Goal: Use online tool/utility: Use online tool/utility

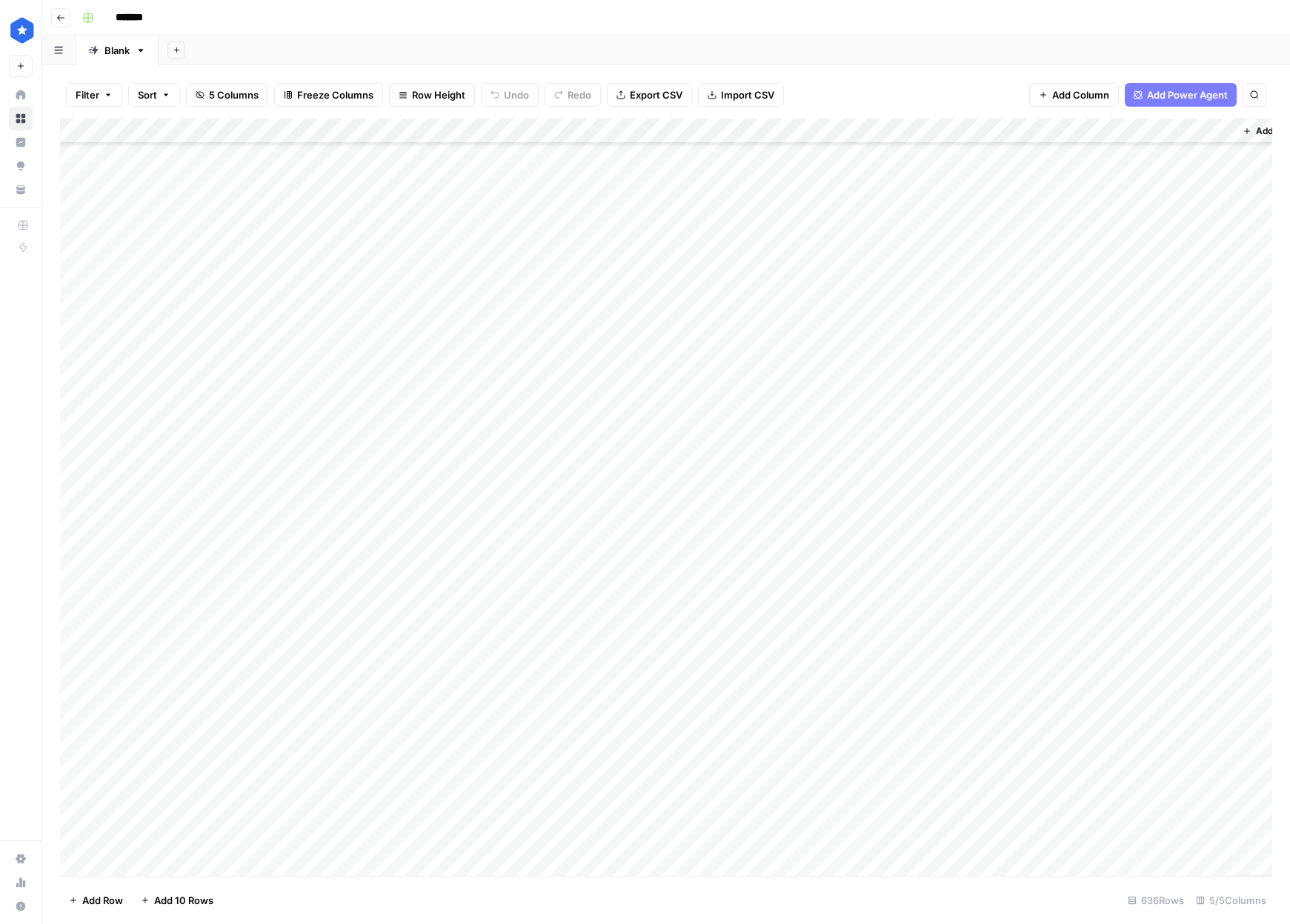
scroll to position [15312, 0]
click at [172, 745] on div "Add Column" at bounding box center [667, 497] width 1213 height 757
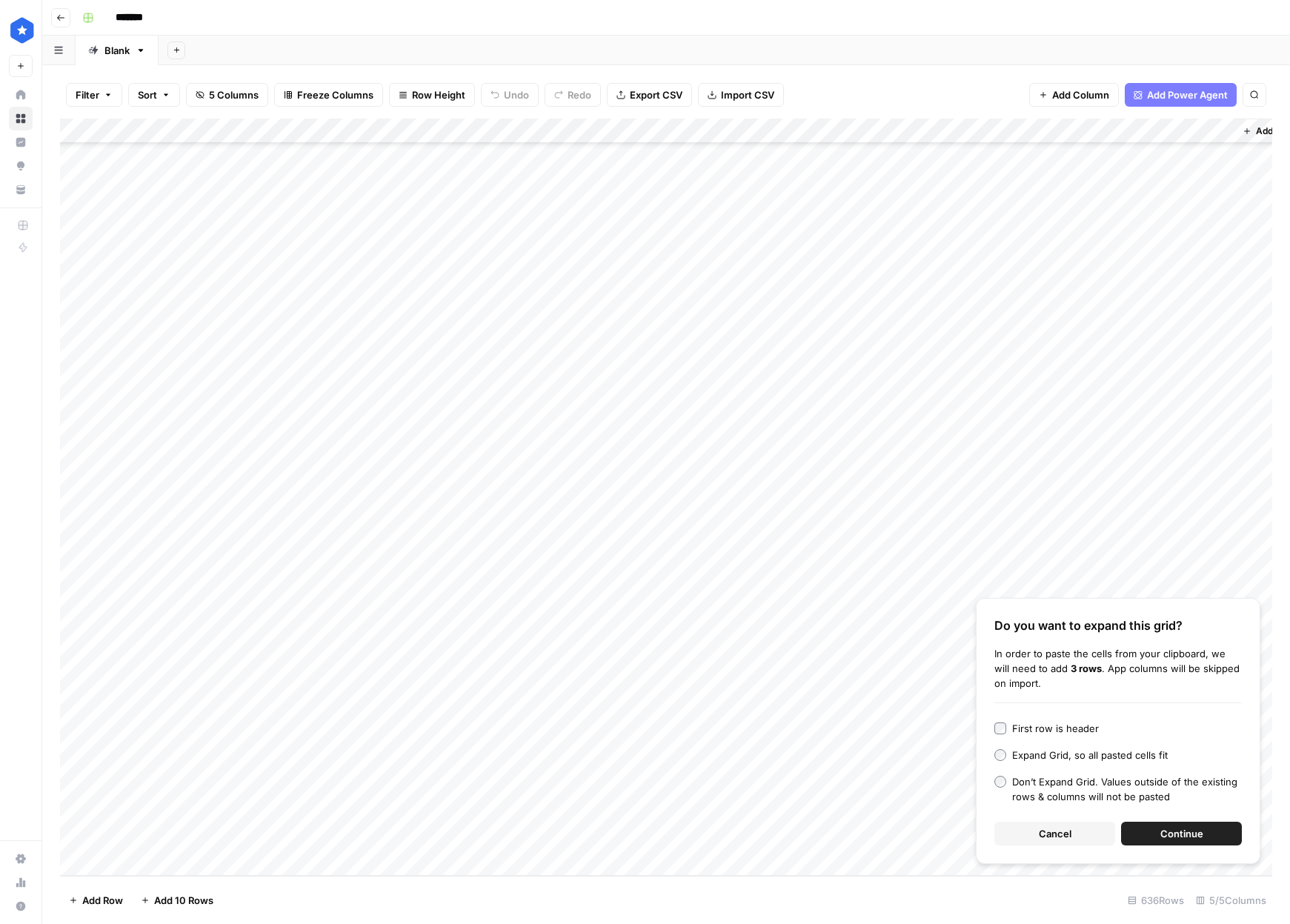
click at [1178, 841] on button "Continue" at bounding box center [1182, 833] width 121 height 24
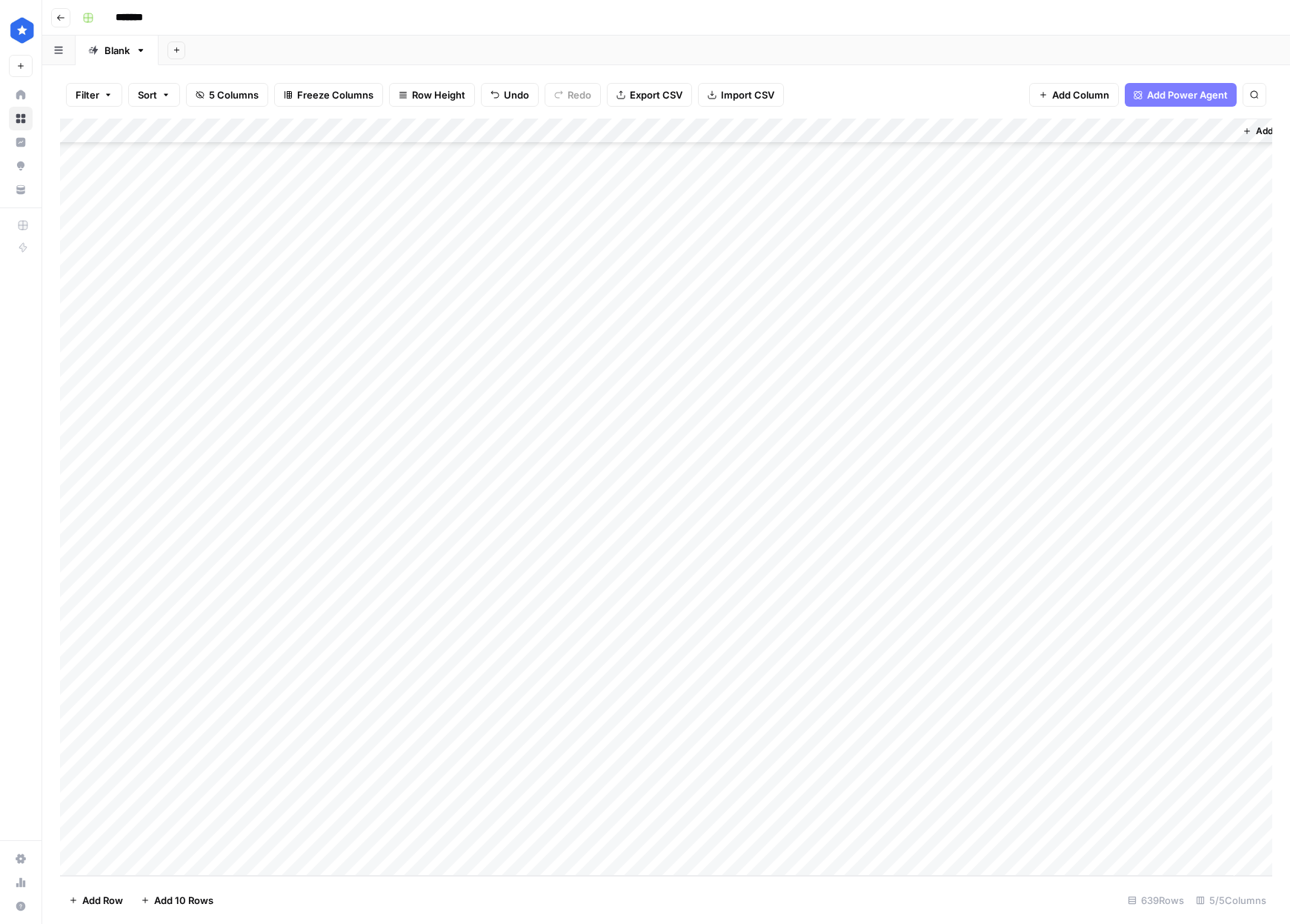
click at [732, 637] on div "Add Column" at bounding box center [667, 497] width 1213 height 757
drag, startPoint x: 831, startPoint y: 648, endPoint x: 805, endPoint y: 859, distance: 212.6
click at [804, 860] on div "Add Column" at bounding box center [667, 497] width 1213 height 757
click at [900, 659] on div "Add Column" at bounding box center [667, 497] width 1213 height 757
click at [895, 686] on div "Add Column" at bounding box center [667, 497] width 1213 height 757
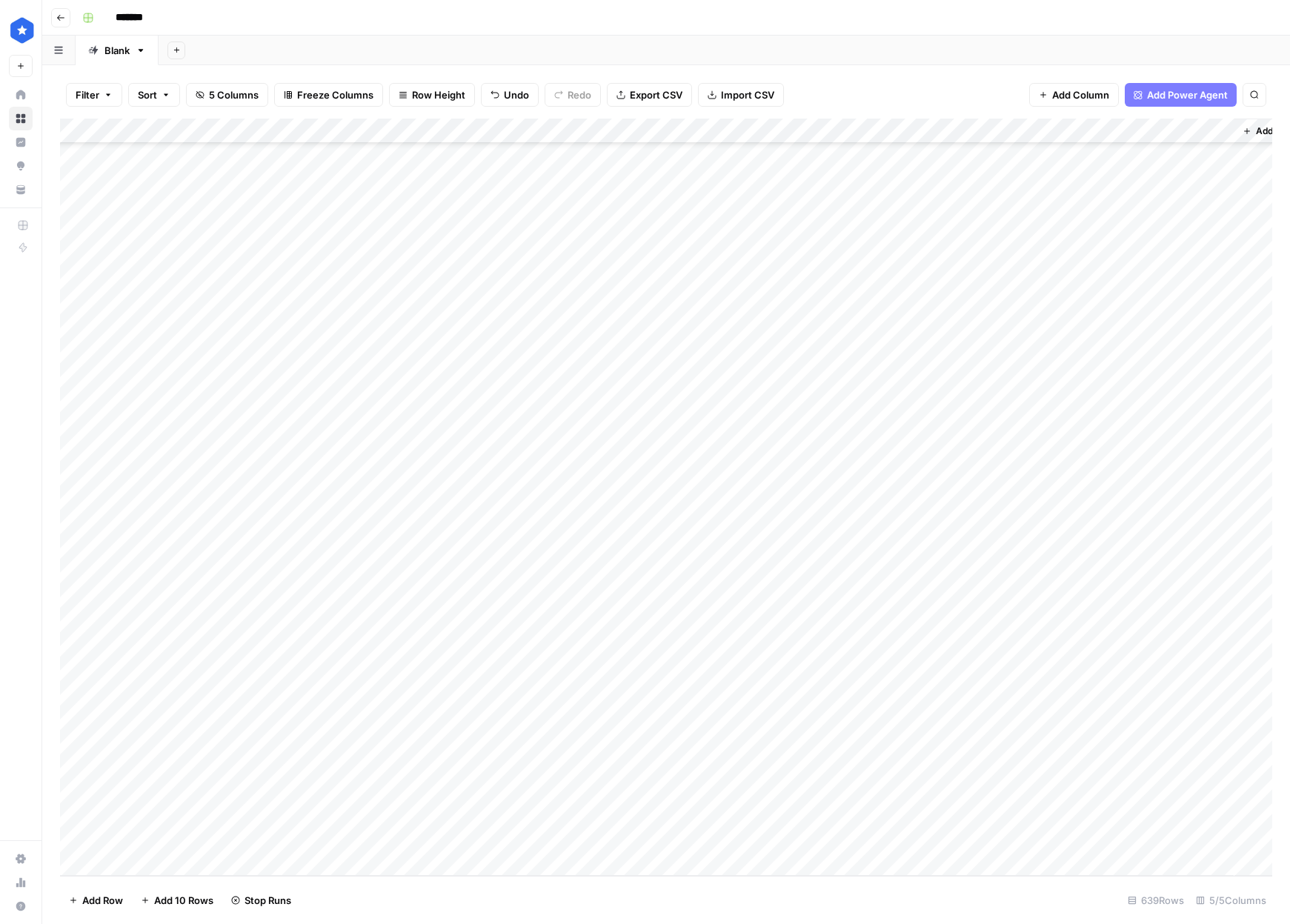
click at [895, 709] on div "Add Column" at bounding box center [667, 497] width 1213 height 757
click at [894, 739] on div "Add Column" at bounding box center [667, 497] width 1213 height 757
click at [895, 760] on div "Add Column" at bounding box center [667, 497] width 1213 height 757
click at [893, 784] on div "Add Column" at bounding box center [667, 497] width 1213 height 757
click at [891, 808] on div "Add Column" at bounding box center [667, 497] width 1213 height 757
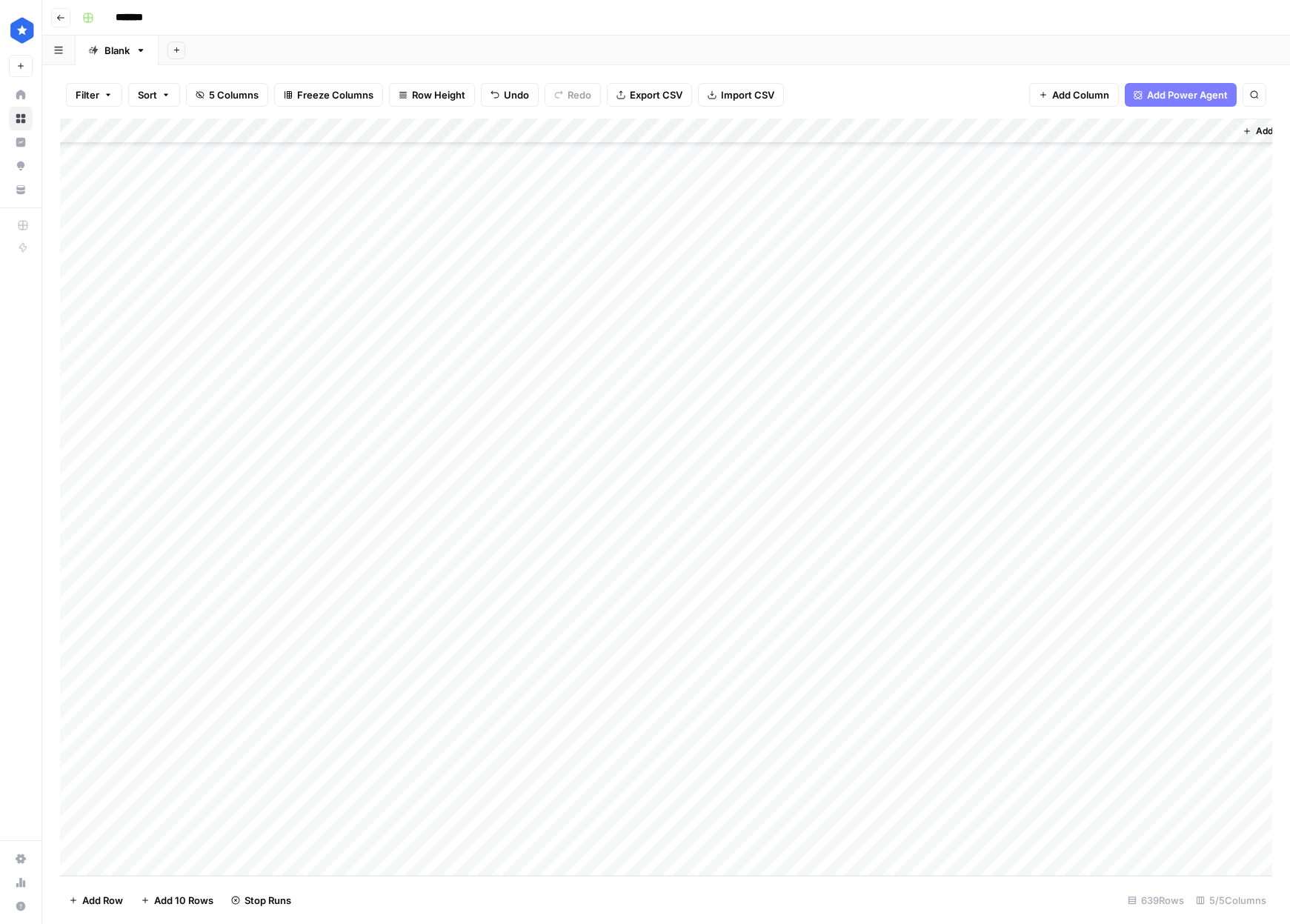
click at [889, 841] on div "Add Column" at bounding box center [667, 497] width 1213 height 757
